Goal: Task Accomplishment & Management: Complete application form

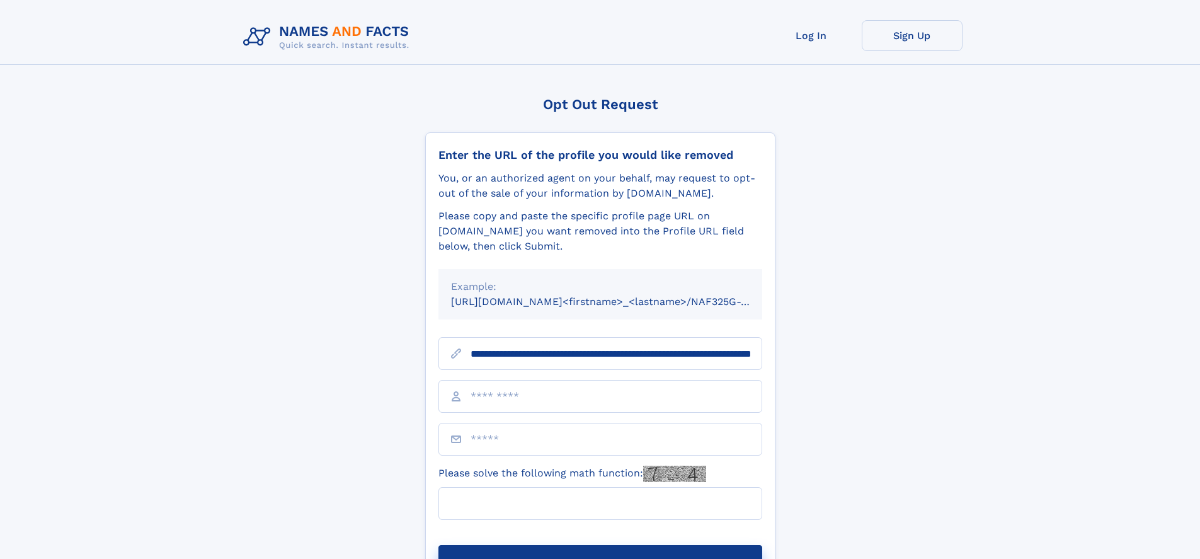
scroll to position [0, 138]
type input "**********"
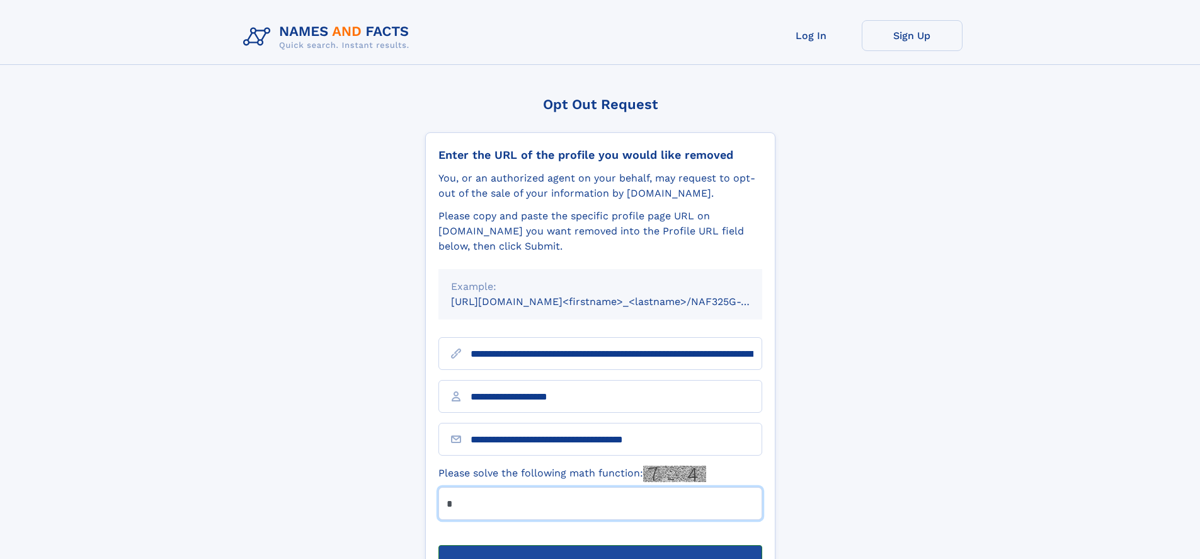
type input "*"
click at [600, 545] on button "Submit Opt Out Request" at bounding box center [601, 565] width 324 height 40
